Goal: Information Seeking & Learning: Learn about a topic

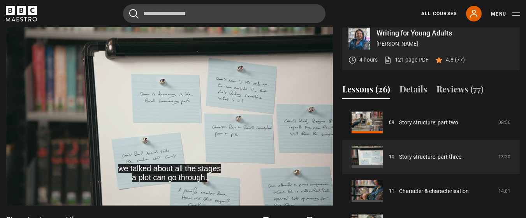
scroll to position [346, 0]
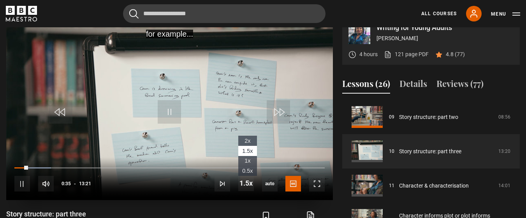
click at [257, 156] on li "1x" at bounding box center [247, 161] width 19 height 10
click at [250, 150] on span "1.5x" at bounding box center [247, 151] width 11 height 6
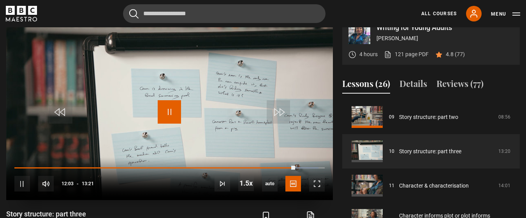
click at [166, 116] on span "Video Player" at bounding box center [169, 111] width 23 height 23
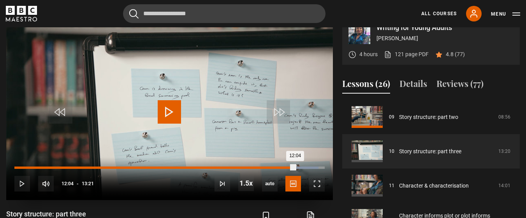
click at [283, 167] on div "11:34" at bounding box center [283, 167] width 1 height 2
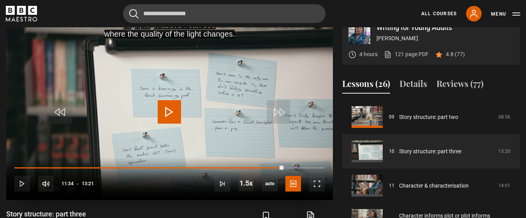
click at [171, 118] on span "Video Player" at bounding box center [169, 111] width 23 height 23
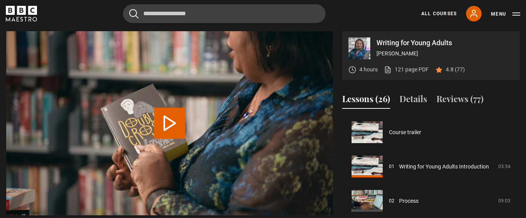
scroll to position [343, 0]
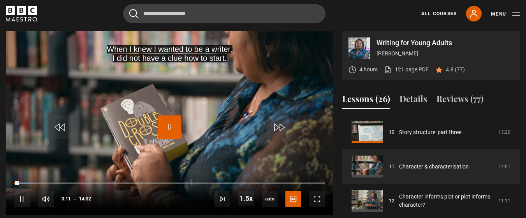
click at [171, 118] on span "Video Player" at bounding box center [169, 126] width 23 height 23
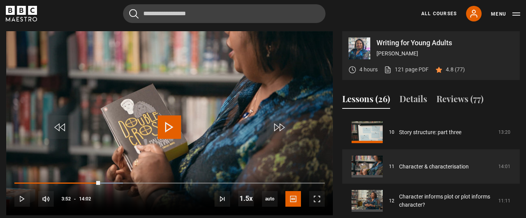
click at [171, 118] on span "Video Player" at bounding box center [169, 126] width 23 height 23
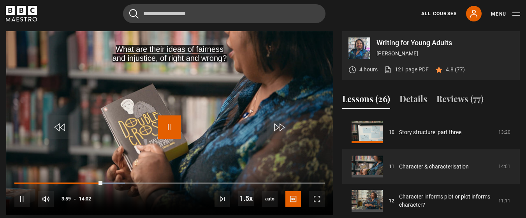
click at [170, 118] on span "Video Player" at bounding box center [169, 126] width 23 height 23
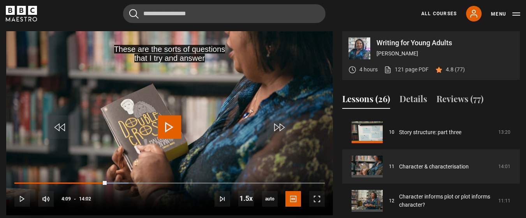
click at [170, 118] on span "Video Player" at bounding box center [169, 126] width 23 height 23
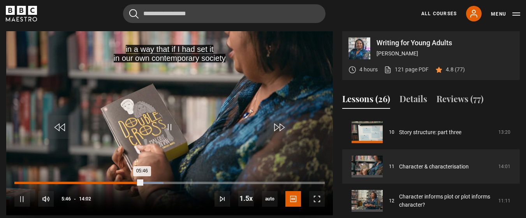
click at [130, 183] on div "Loaded : 48.10% 05:12 05:46" at bounding box center [169, 182] width 310 height 2
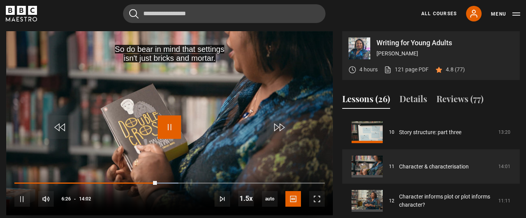
click at [171, 127] on span "Video Player" at bounding box center [169, 126] width 23 height 23
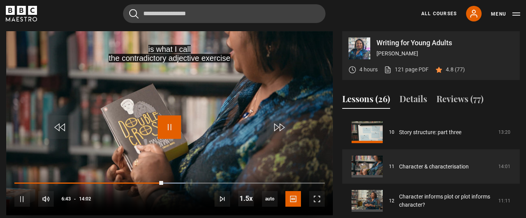
click at [171, 127] on span "Video Player" at bounding box center [169, 126] width 23 height 23
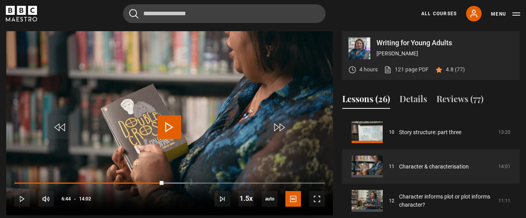
click at [171, 127] on span "Video Player" at bounding box center [169, 126] width 23 height 23
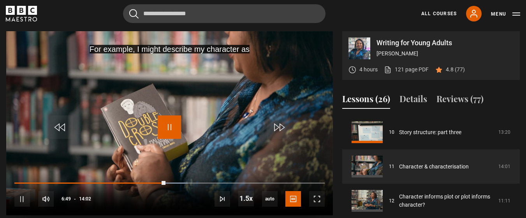
click at [171, 131] on span "Video Player" at bounding box center [169, 126] width 23 height 23
click at [168, 132] on span "Video Player" at bounding box center [169, 126] width 23 height 23
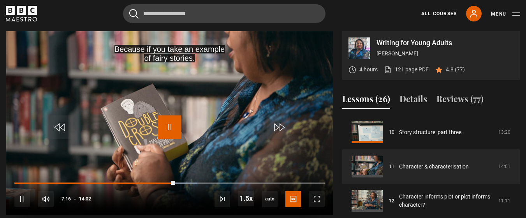
click at [168, 132] on span "Video Player" at bounding box center [169, 126] width 23 height 23
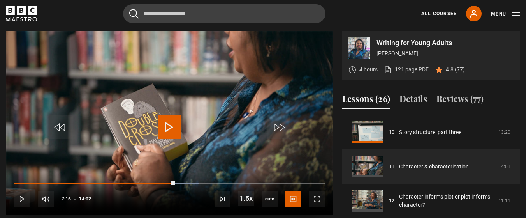
click at [168, 135] on span "Video Player" at bounding box center [169, 126] width 23 height 23
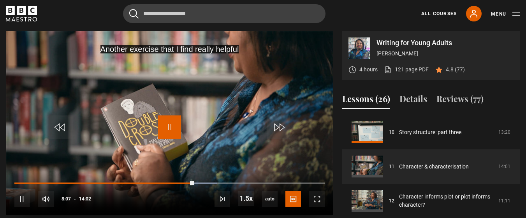
click at [168, 135] on span "Video Player" at bounding box center [169, 126] width 23 height 23
click at [168, 133] on span "Video Player" at bounding box center [169, 126] width 23 height 23
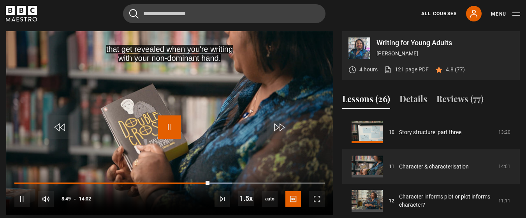
click at [167, 133] on span "Video Player" at bounding box center [169, 126] width 23 height 23
click at [164, 130] on span "Video Player" at bounding box center [169, 126] width 23 height 23
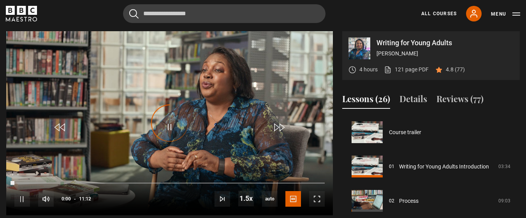
scroll to position [377, 0]
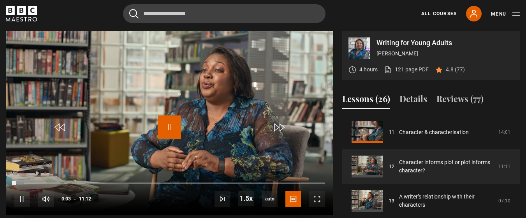
click at [167, 128] on span "Video Player" at bounding box center [169, 126] width 23 height 23
